Goal: Browse casually

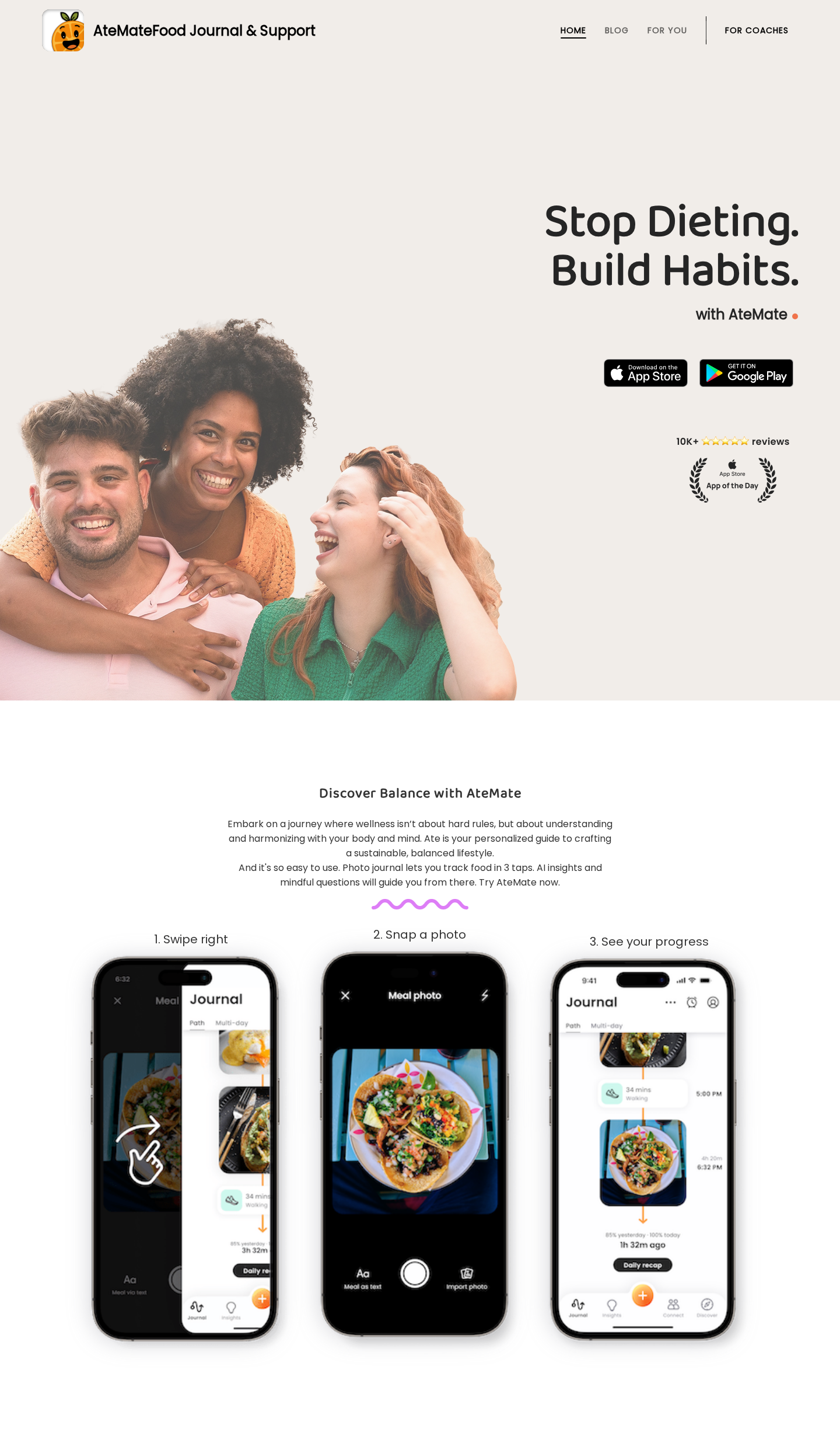
click at [239, 143] on div at bounding box center [420, 350] width 840 height 700
click at [308, 193] on div at bounding box center [420, 350] width 840 height 700
